Goal: Task Accomplishment & Management: Use online tool/utility

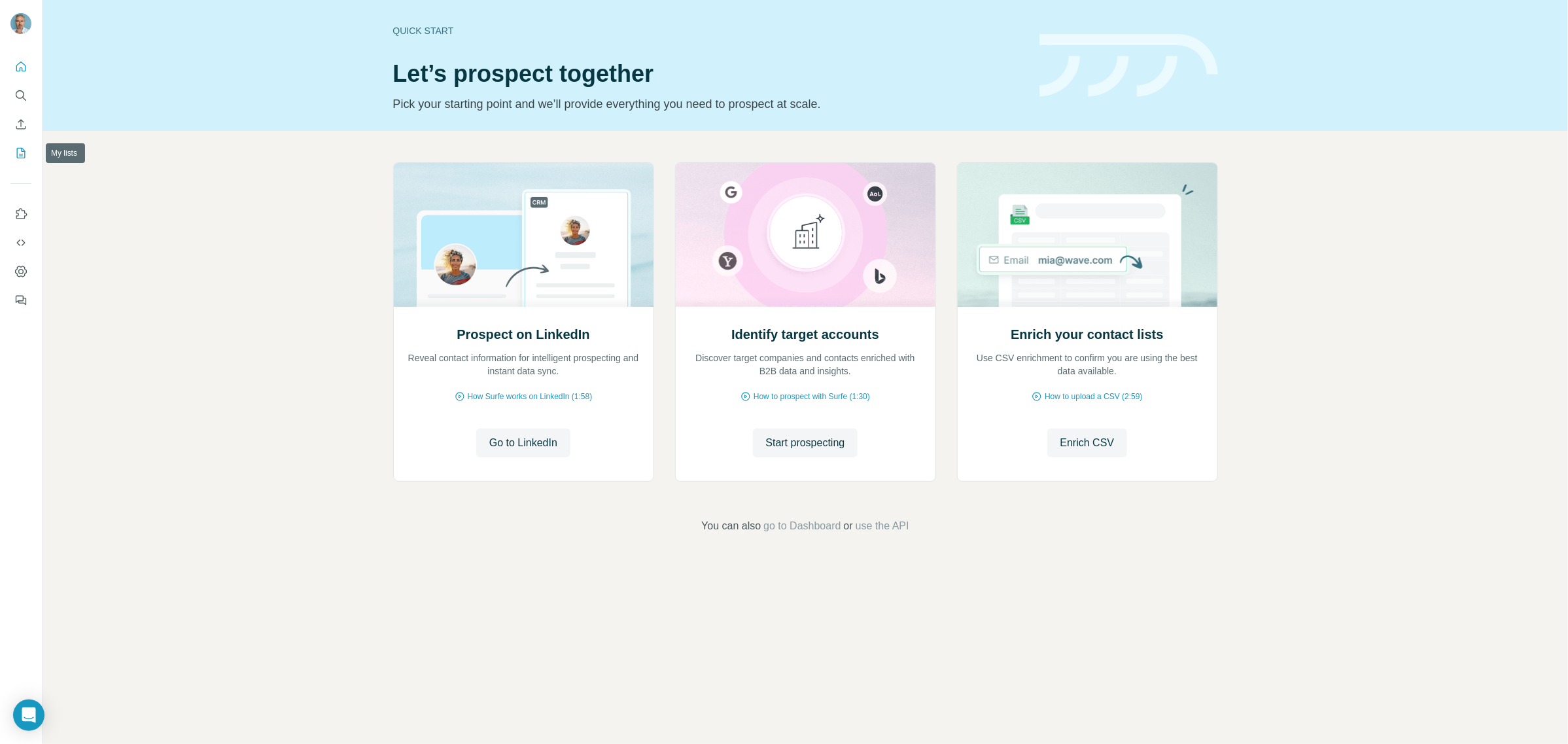
click at [19, 151] on icon "My lists" at bounding box center [21, 153] width 13 height 13
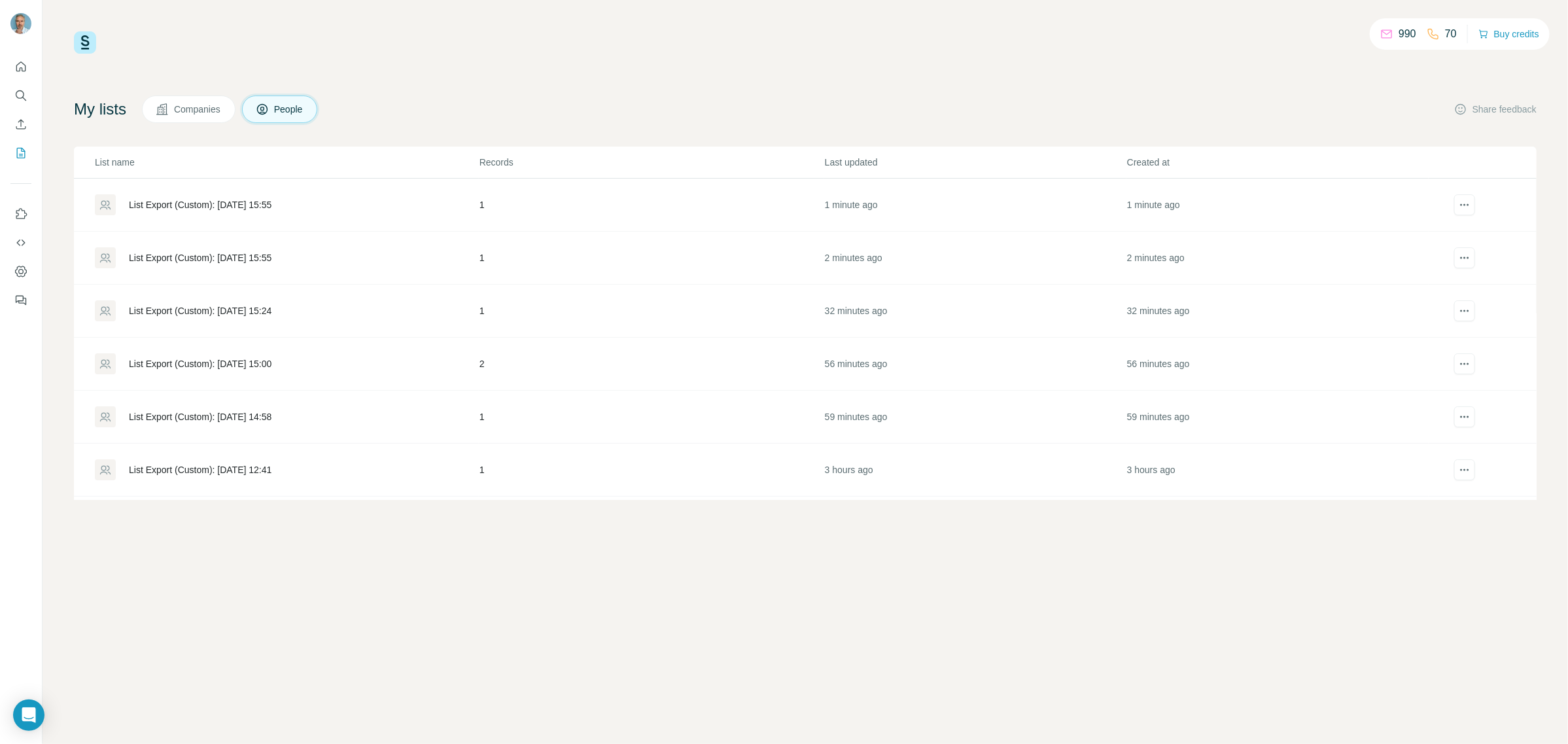
click at [181, 256] on div "List Export (Custom): [DATE] 15:55" at bounding box center [200, 258] width 143 height 13
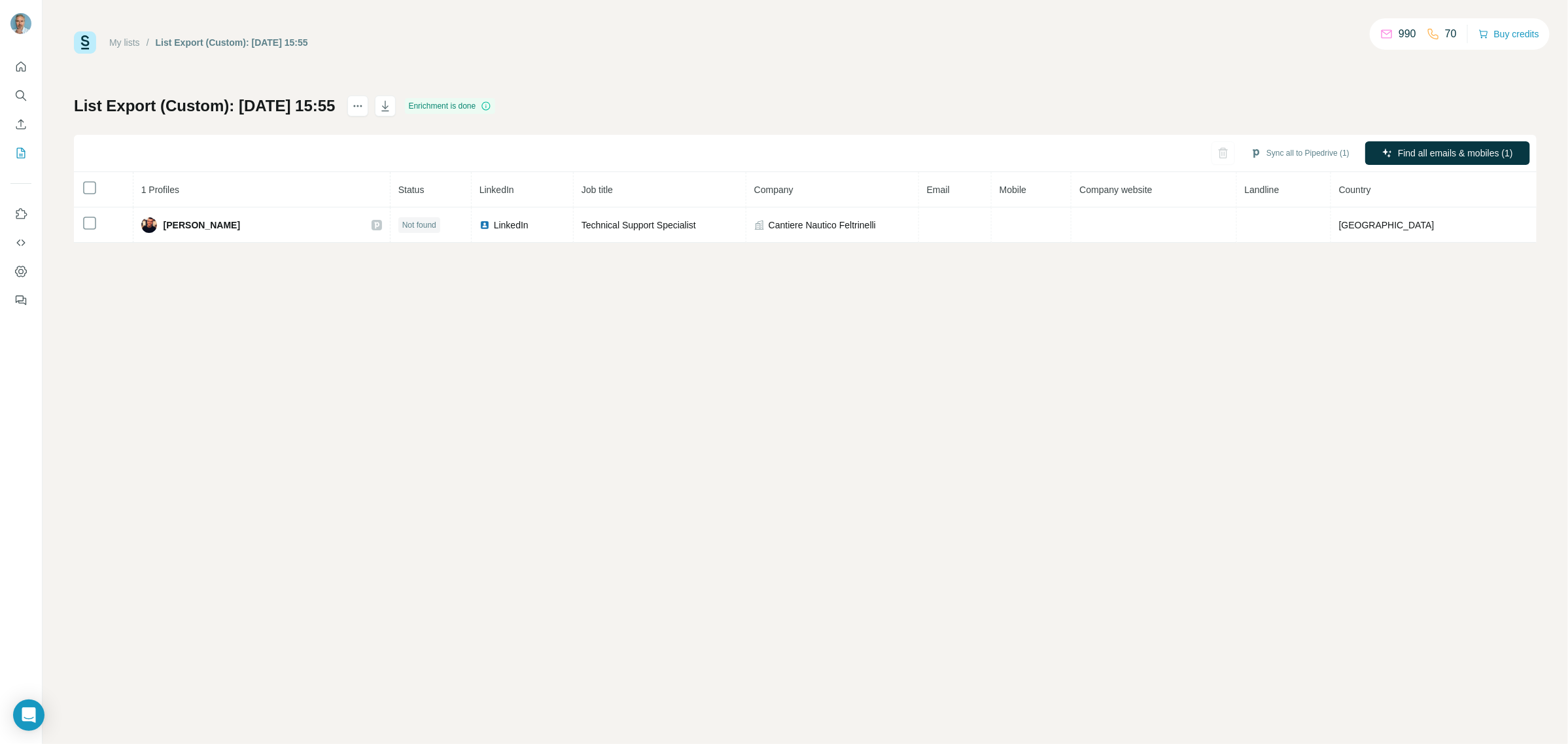
click at [852, 419] on div "My lists / List Export (Custom): [DATE] 15:55 990 70 Buy credits List Export (C…" at bounding box center [804, 372] width 1525 height 744
click at [22, 155] on icon "My lists" at bounding box center [21, 153] width 13 height 13
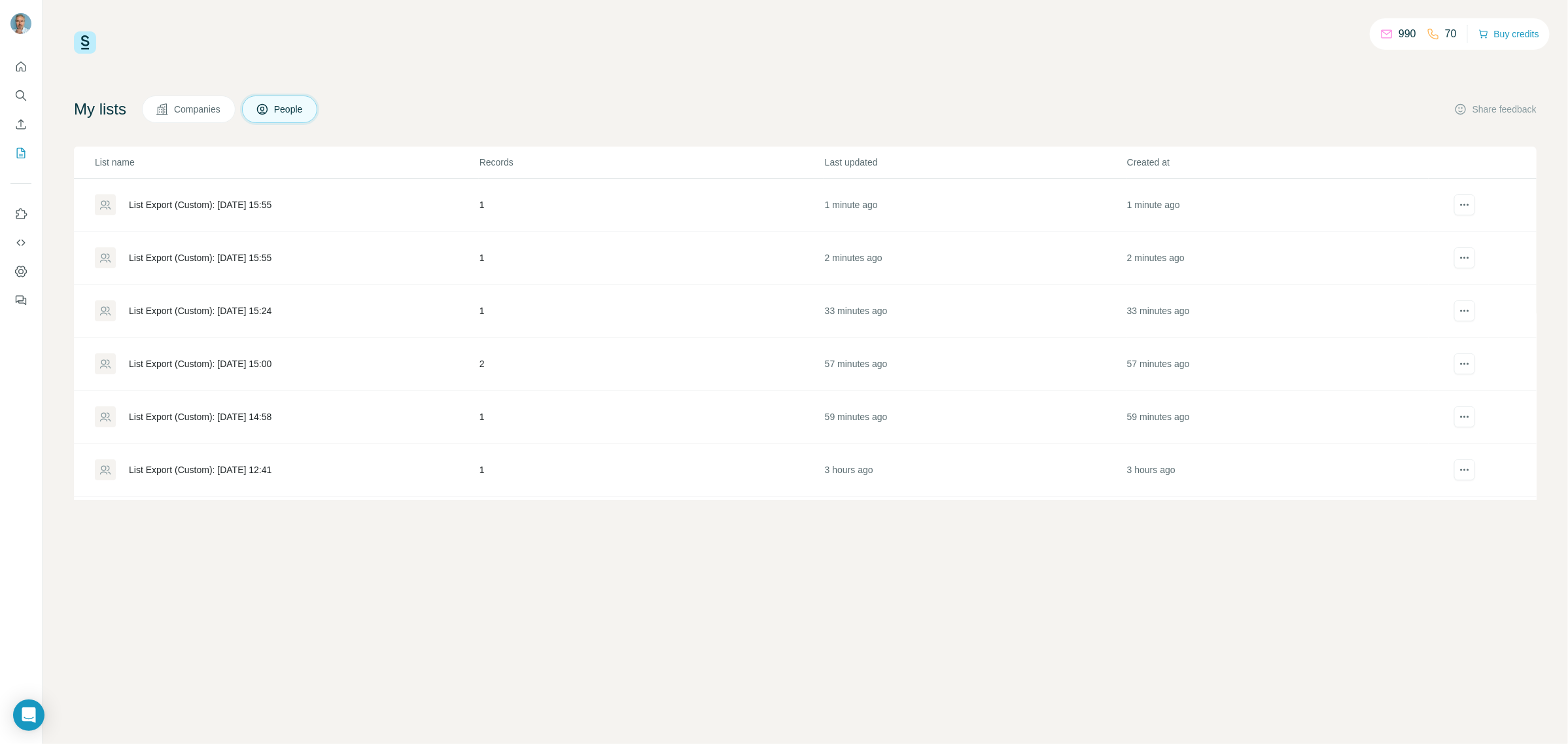
click at [250, 207] on div "List Export (Custom): [DATE] 15:55" at bounding box center [200, 205] width 143 height 13
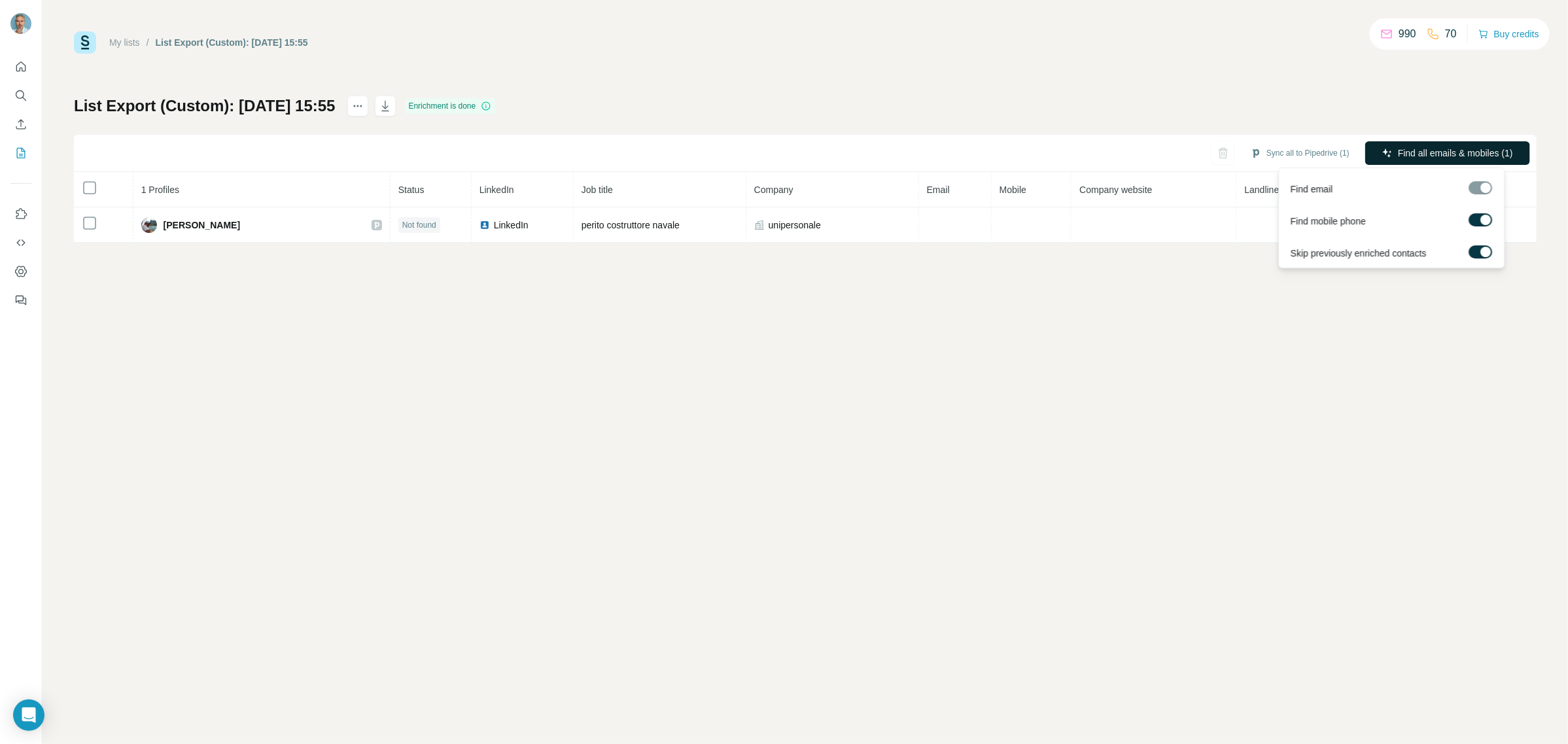
click at [1404, 152] on span "Find all emails & mobiles (1)" at bounding box center [1455, 153] width 115 height 13
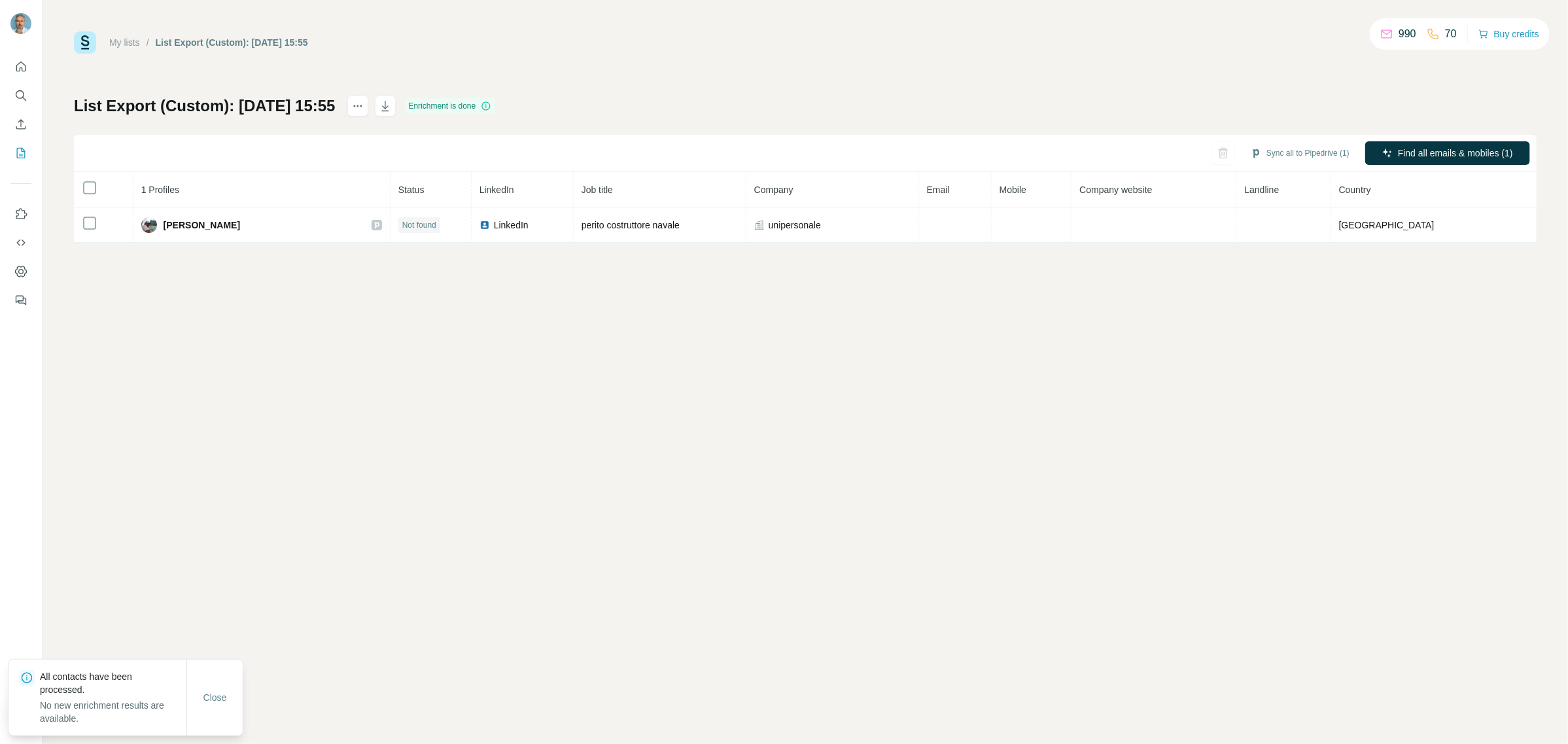
click at [748, 324] on div "My lists / List Export (Custom): [DATE] 15:55 990 70 Buy credits List Export (C…" at bounding box center [804, 372] width 1525 height 744
